Goal: Find contact information: Find contact information

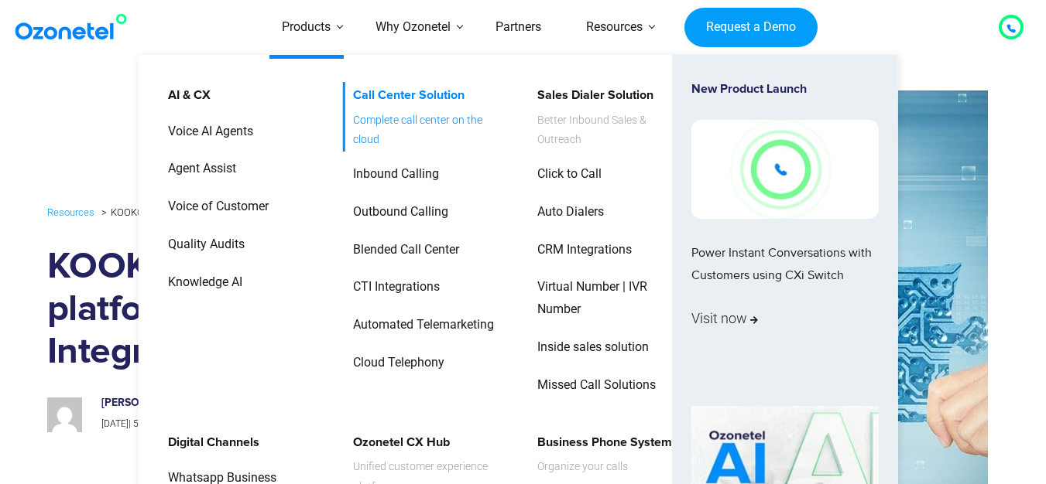
click at [378, 100] on link "Call Center Solution Complete call center on the cloud" at bounding box center [425, 117] width 165 height 70
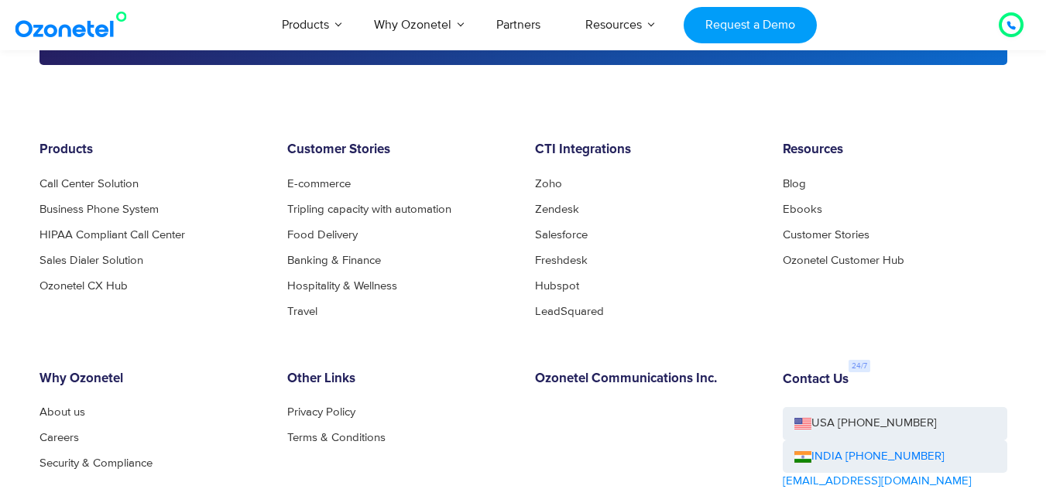
scroll to position [6376, 0]
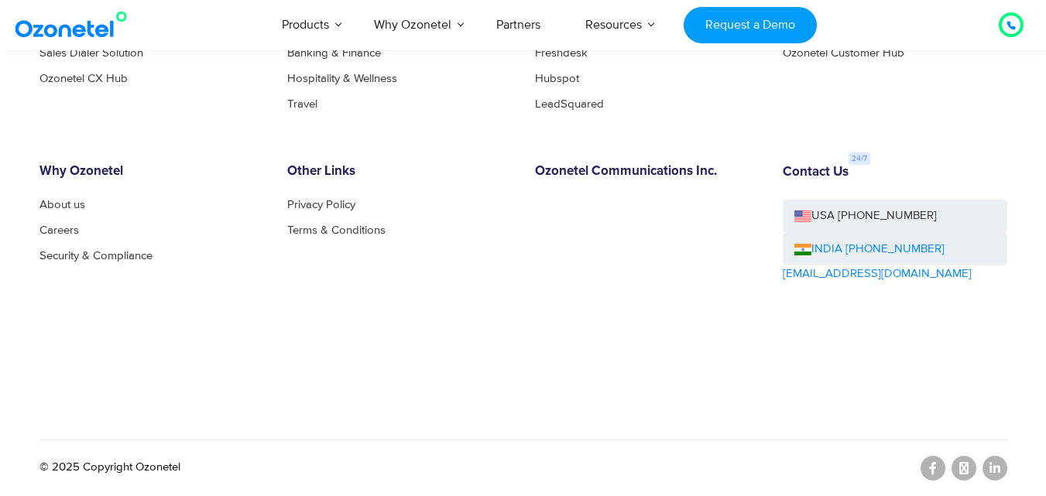
click at [873, 246] on link "INDIA [PHONE_NUMBER]" at bounding box center [869, 250] width 150 height 18
click at [858, 325] on div "Contact Us USA [PHONE_NUMBER] INDIA [PHONE_NUMBER] [EMAIL_ADDRESS][DOMAIN_NAME]" at bounding box center [895, 267] width 248 height 206
click at [844, 317] on div "Contact Us USA [PHONE_NUMBER] INDIA [PHONE_NUMBER] [EMAIL_ADDRESS][DOMAIN_NAME]" at bounding box center [895, 267] width 248 height 206
